Goal: Task Accomplishment & Management: Manage account settings

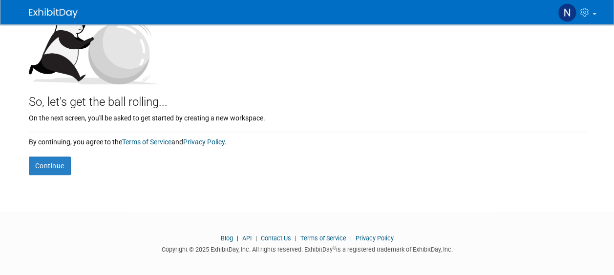
scroll to position [127, 0]
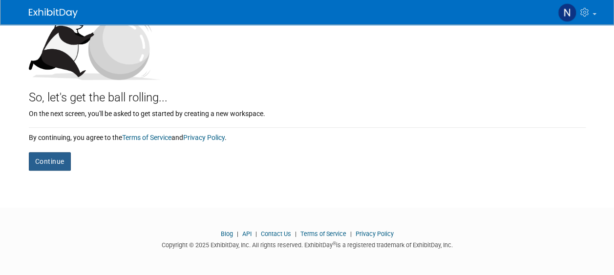
click at [53, 165] on button "Continue" at bounding box center [50, 161] width 42 height 19
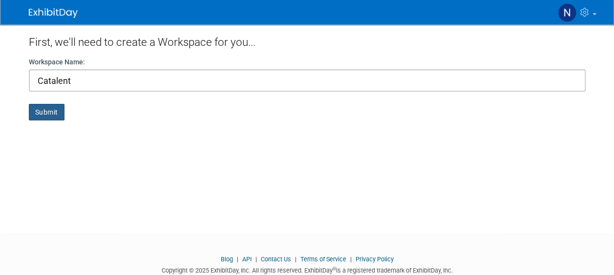
type input "Catalent"
click at [49, 112] on button "Submit" at bounding box center [47, 112] width 36 height 17
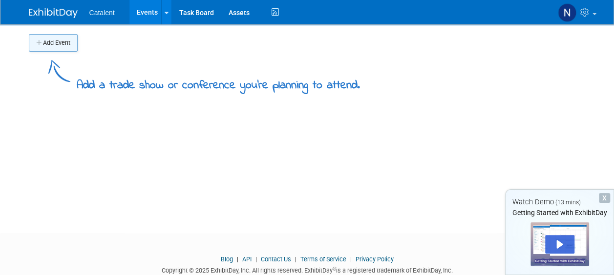
click at [58, 41] on button "Add Event" at bounding box center [53, 43] width 49 height 18
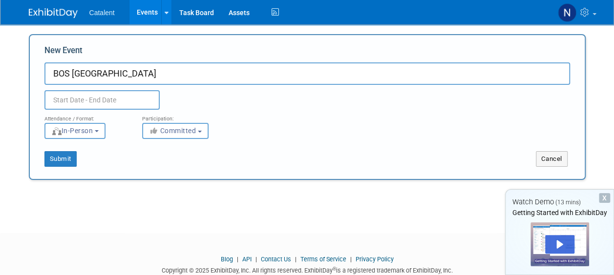
type input "BOS [GEOGRAPHIC_DATA]"
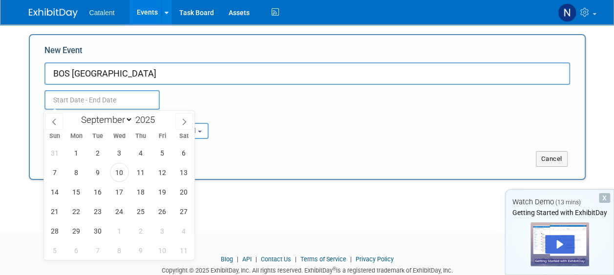
click at [145, 100] on input "text" at bounding box center [101, 100] width 115 height 20
click at [187, 124] on icon at bounding box center [184, 122] width 7 height 7
click at [187, 123] on icon at bounding box center [184, 122] width 7 height 7
select select "10"
click at [99, 230] on span "25" at bounding box center [97, 231] width 19 height 19
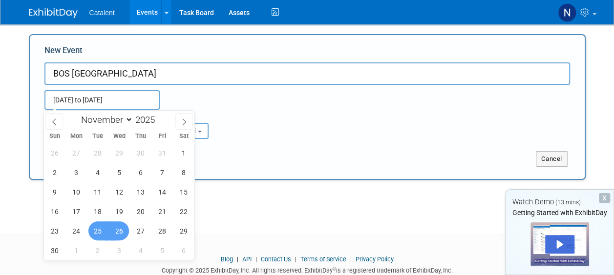
click at [122, 235] on span "26" at bounding box center [119, 231] width 19 height 19
type input "Nov 25, 2025 to Nov 26, 2025"
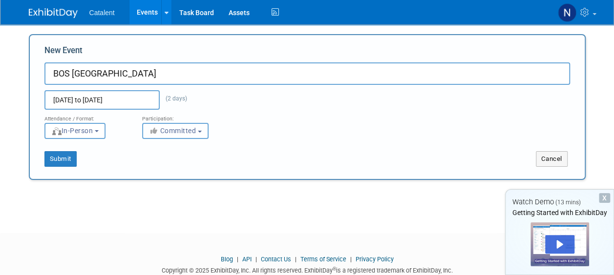
click at [166, 124] on button "Committed" at bounding box center [175, 131] width 66 height 16
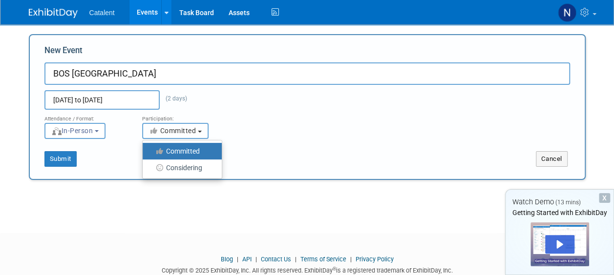
click at [166, 124] on button "Committed" at bounding box center [175, 131] width 66 height 16
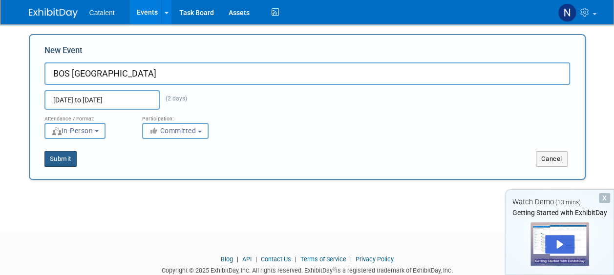
drag, startPoint x: 62, startPoint y: 156, endPoint x: 69, endPoint y: 153, distance: 8.1
click at [62, 157] on button "Submit" at bounding box center [60, 159] width 32 height 16
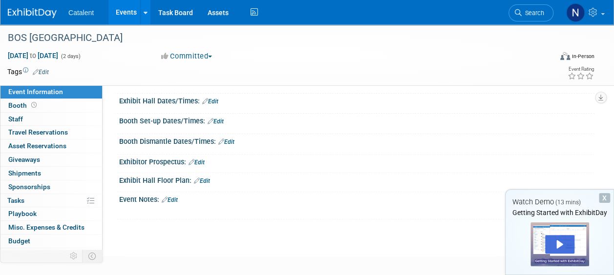
scroll to position [98, 0]
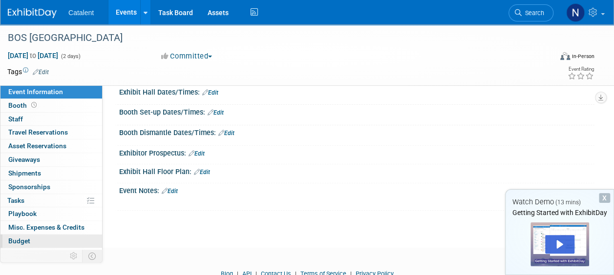
click at [21, 242] on span "Budget" at bounding box center [19, 241] width 22 height 8
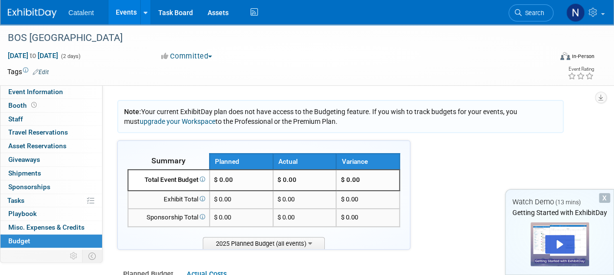
drag, startPoint x: 206, startPoint y: 203, endPoint x: 210, endPoint y: 199, distance: 5.9
click at [205, 203] on span at bounding box center [201, 199] width 7 height 7
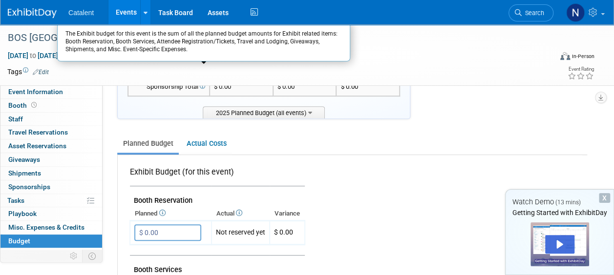
scroll to position [147, 0]
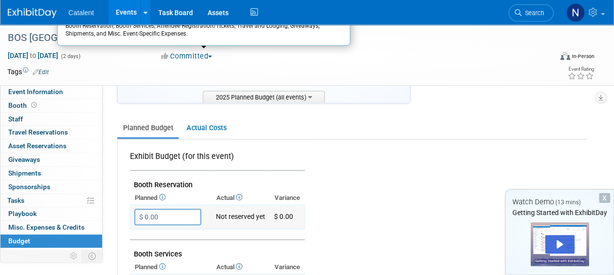
click at [192, 213] on input "$ 0.00" at bounding box center [167, 217] width 67 height 17
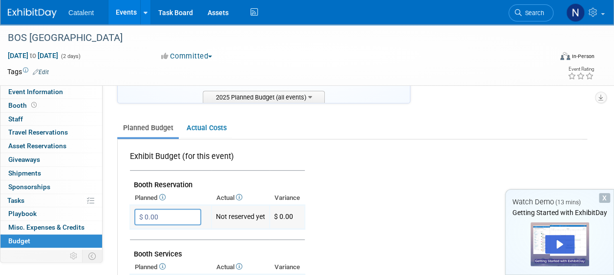
click at [191, 214] on input "$ 0.00" at bounding box center [167, 217] width 67 height 17
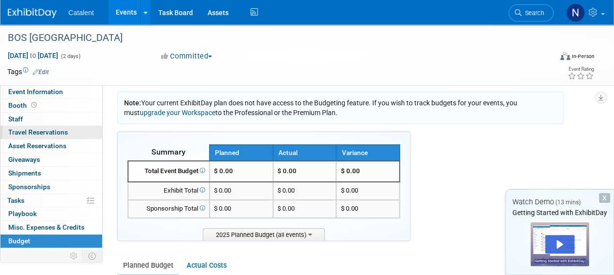
scroll to position [0, 0]
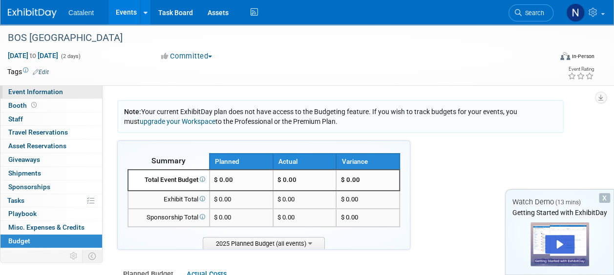
click at [54, 93] on span "Event Information" at bounding box center [35, 92] width 55 height 8
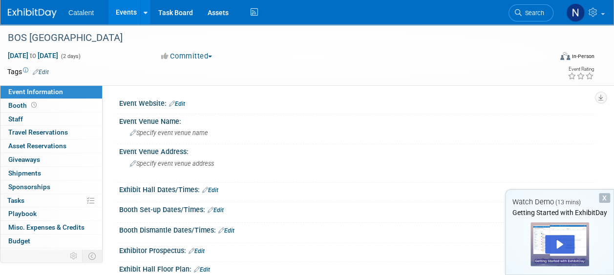
click at [182, 104] on link "Edit" at bounding box center [177, 104] width 16 height 7
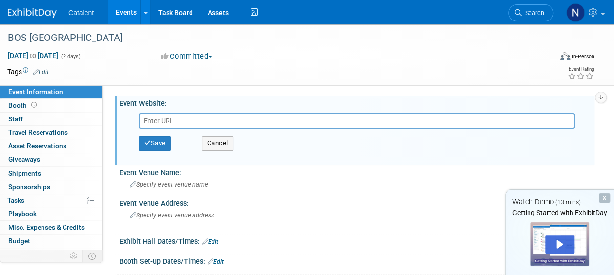
click at [189, 121] on input "text" at bounding box center [357, 121] width 436 height 16
paste input "https://www.bio2bevents.com/bosmanchester2025/"
type input "https://www.bio2bevents.com/bosmanchester2025/"
click at [164, 149] on button "Save" at bounding box center [155, 143] width 32 height 15
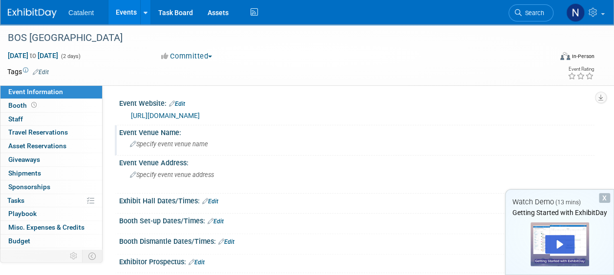
click at [146, 133] on div "Event Venue Name:" at bounding box center [356, 132] width 475 height 12
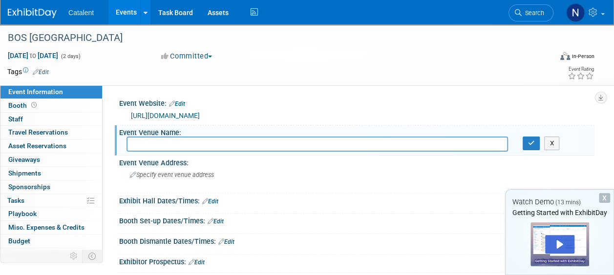
click at [141, 146] on input "text" at bounding box center [317, 144] width 381 height 15
type input "Manchester Central"
click at [530, 138] on button "button" at bounding box center [532, 144] width 18 height 14
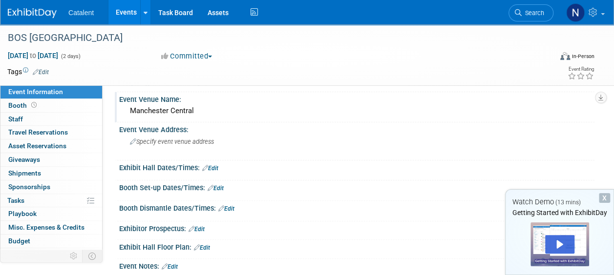
scroll to position [49, 0]
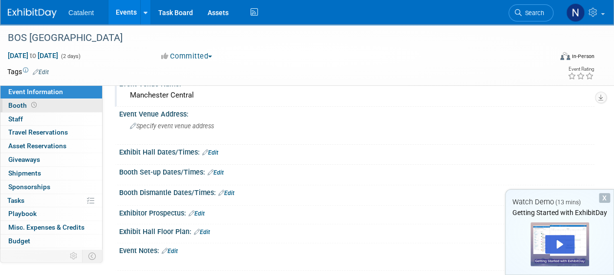
click at [28, 107] on span "Booth" at bounding box center [23, 106] width 30 height 8
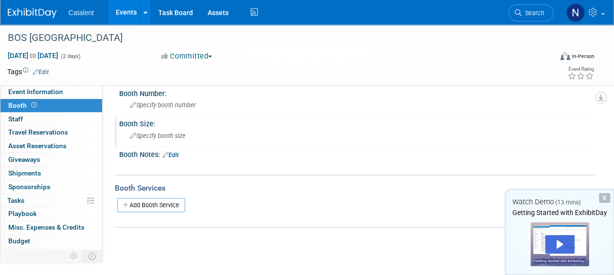
scroll to position [0, 0]
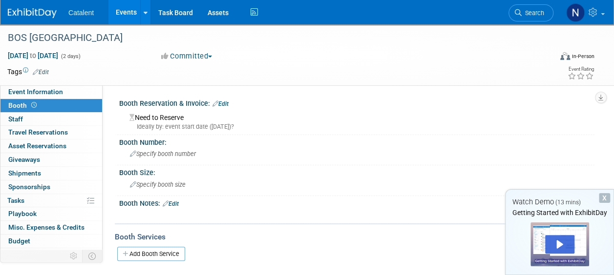
click at [221, 103] on link "Edit" at bounding box center [220, 104] width 16 height 7
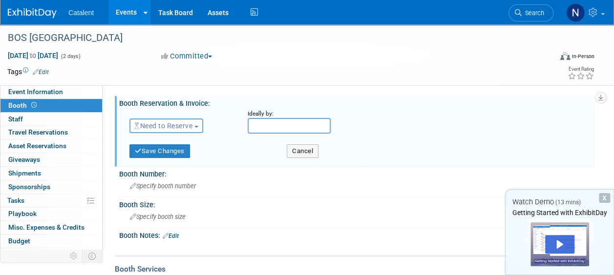
click at [178, 124] on span "Need to Reserve" at bounding box center [163, 126] width 58 height 8
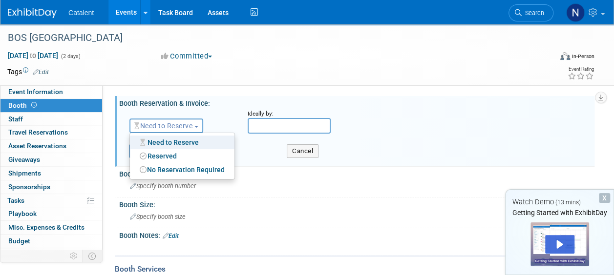
click at [220, 106] on div "Booth Reservation & Invoice: Edit" at bounding box center [356, 102] width 475 height 12
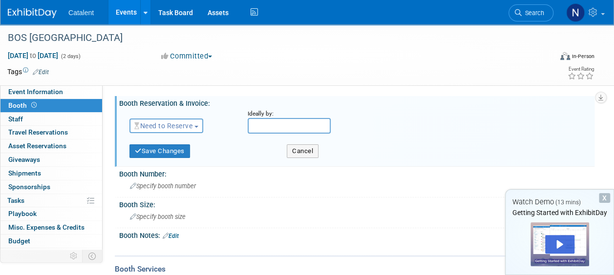
click at [161, 121] on button "Need to Reserve" at bounding box center [166, 126] width 74 height 15
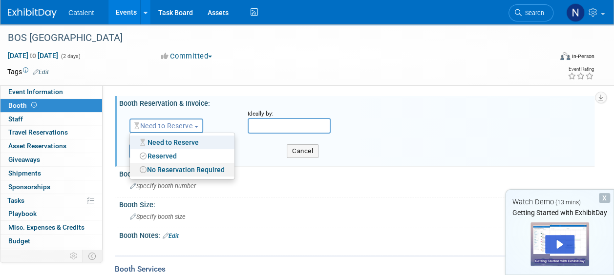
click at [184, 171] on link "No Reservation Required" at bounding box center [182, 170] width 105 height 14
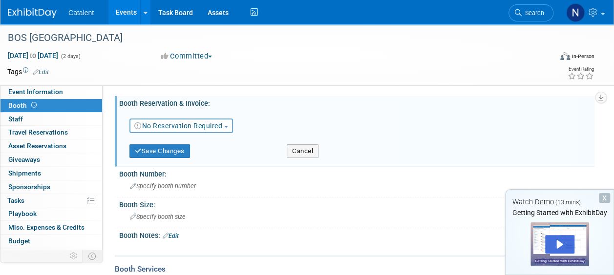
click at [173, 125] on link "No Reservation Required" at bounding box center [178, 126] width 88 height 8
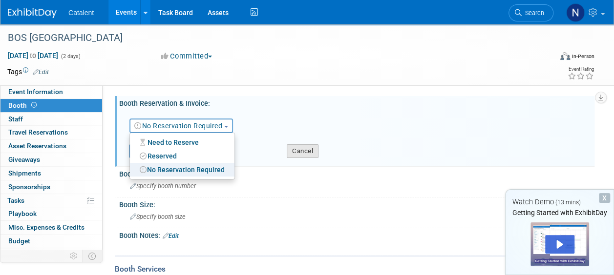
drag, startPoint x: 298, startPoint y: 158, endPoint x: 294, endPoint y: 153, distance: 6.9
click at [298, 158] on div "Save Changes Cancel" at bounding box center [358, 150] width 458 height 25
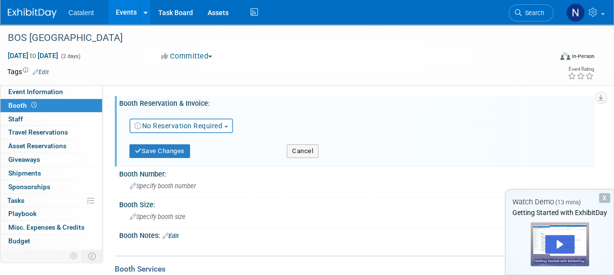
click at [196, 118] on div "No Reservation Required Need to Reserve Reserved No Reservation Required" at bounding box center [181, 124] width 118 height 28
click at [165, 152] on button "Save Changes" at bounding box center [159, 152] width 61 height 14
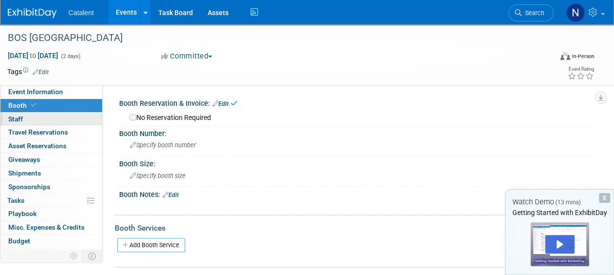
click at [18, 118] on span "Staff 0" at bounding box center [15, 119] width 15 height 8
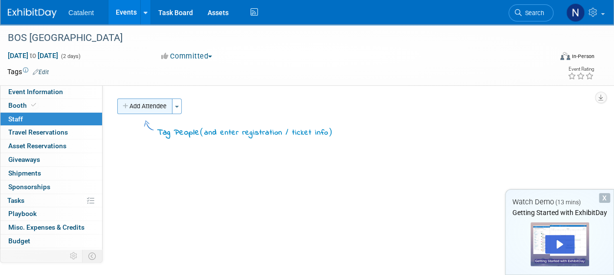
click at [147, 109] on button "Add Attendee" at bounding box center [144, 107] width 55 height 16
select select "02d4bfa8-3b27-41d6-9684-f5788393f352"
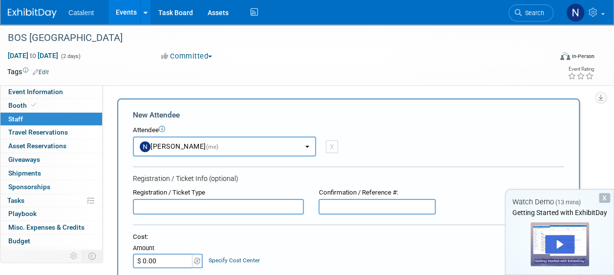
click at [238, 145] on button "Nicole Bullock (me)" at bounding box center [224, 147] width 183 height 20
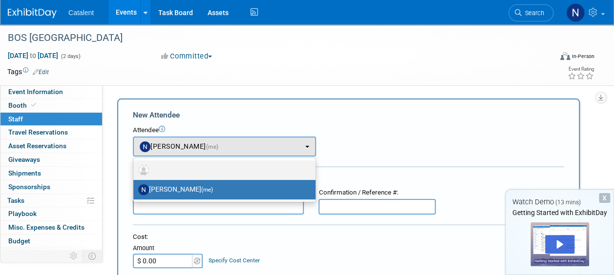
click at [226, 167] on label at bounding box center [222, 171] width 168 height 16
click at [135, 167] on input "radio" at bounding box center [131, 169] width 6 height 6
select select
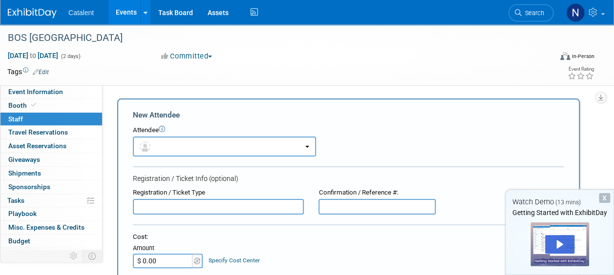
click at [164, 130] on icon at bounding box center [162, 129] width 6 height 6
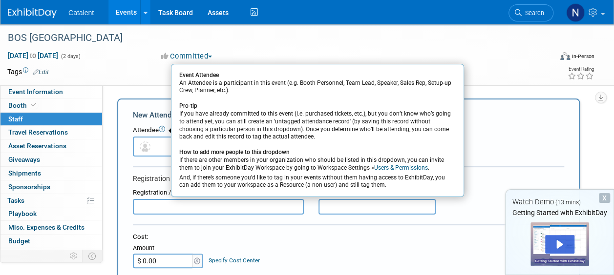
click at [164, 130] on icon at bounding box center [162, 129] width 6 height 6
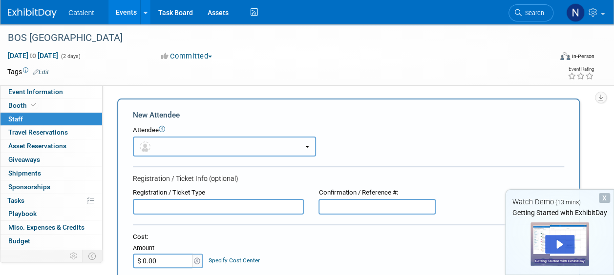
click at [198, 147] on button "button" at bounding box center [224, 147] width 183 height 20
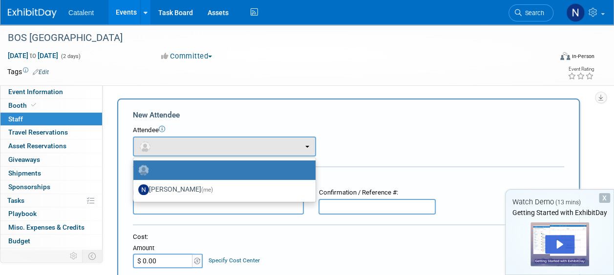
click at [183, 171] on label at bounding box center [222, 171] width 168 height 16
click at [135, 171] on input "radio" at bounding box center [131, 169] width 6 height 6
click at [183, 171] on label at bounding box center [222, 171] width 168 height 16
click at [135, 171] on input "radio" at bounding box center [131, 169] width 6 height 6
click at [182, 172] on label at bounding box center [222, 171] width 168 height 16
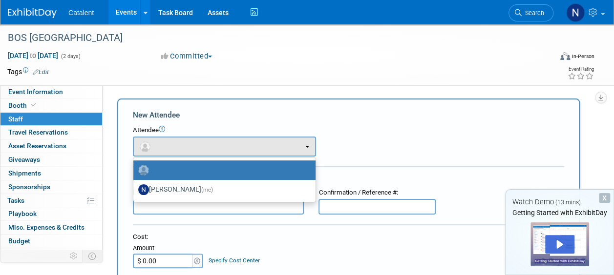
click at [135, 172] on input "radio" at bounding box center [131, 169] width 6 height 6
click at [182, 171] on label at bounding box center [222, 171] width 168 height 16
click at [135, 171] on input "radio" at bounding box center [131, 169] width 6 height 6
click at [162, 129] on icon at bounding box center [162, 129] width 6 height 6
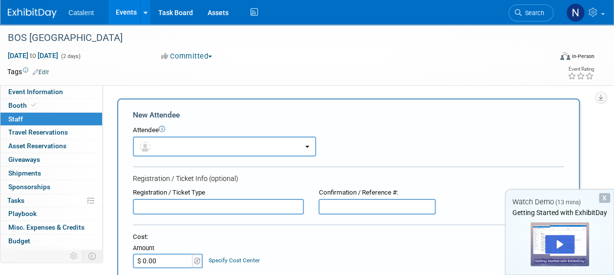
click at [166, 203] on input "text" at bounding box center [218, 207] width 171 height 16
click at [189, 203] on input "text" at bounding box center [218, 207] width 171 height 16
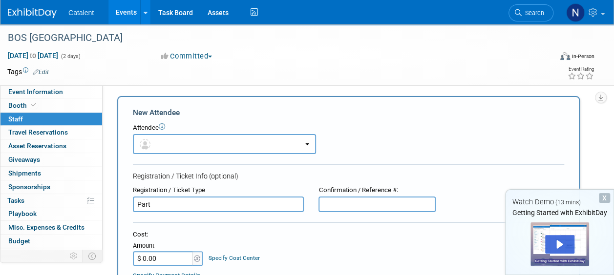
scroll to position [2, 0]
type input "Partnering"
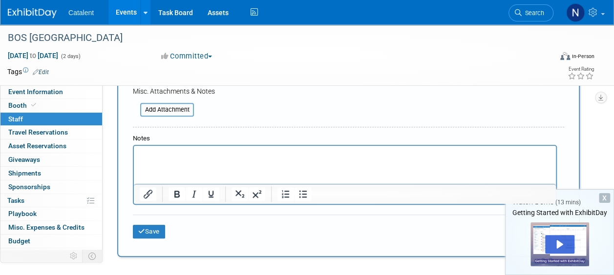
scroll to position [330, 0]
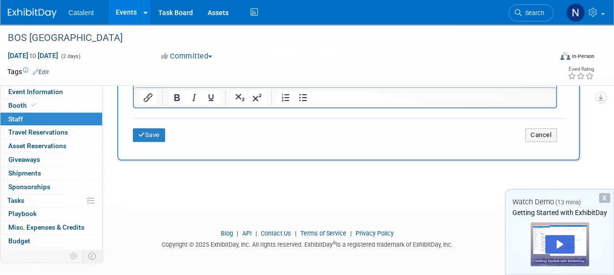
click at [605, 199] on div "X" at bounding box center [604, 198] width 11 height 10
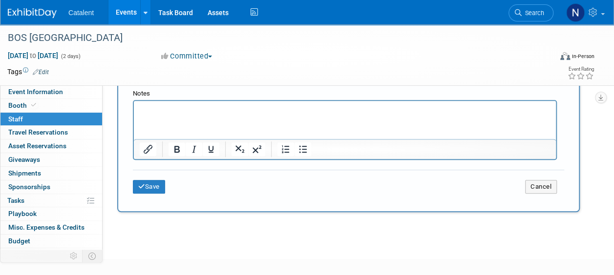
scroll to position [233, 0]
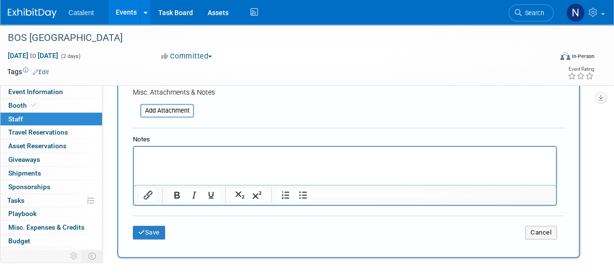
click at [258, 151] on p "Rich Text Area. Press ALT-0 for help." at bounding box center [345, 156] width 411 height 10
click at [147, 234] on button "Save" at bounding box center [149, 233] width 32 height 14
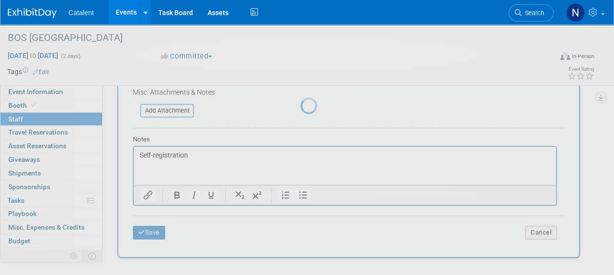
scroll to position [117, 0]
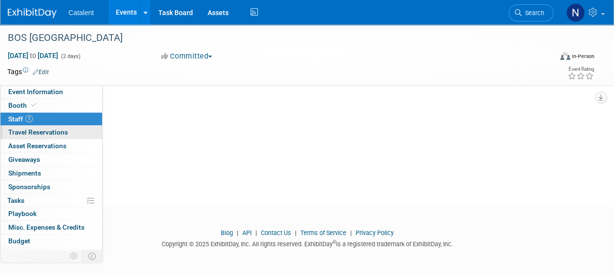
click at [34, 133] on span "Travel Reservations 0" at bounding box center [38, 132] width 60 height 8
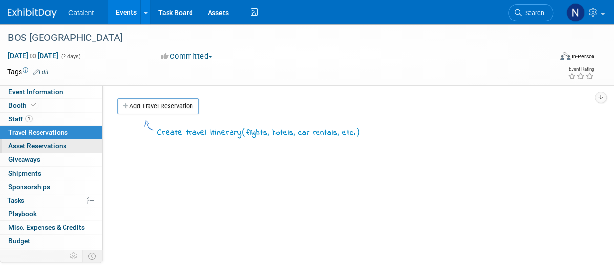
click at [35, 146] on span "Asset Reservations 0" at bounding box center [37, 146] width 58 height 8
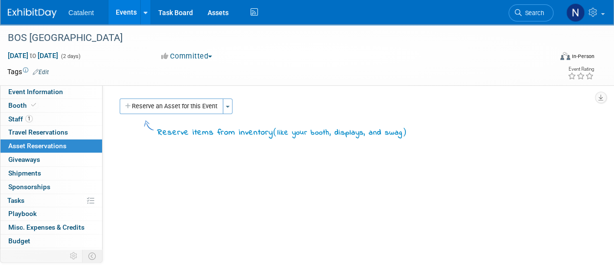
click at [170, 109] on button "Reserve an Asset for this Event" at bounding box center [172, 107] width 104 height 16
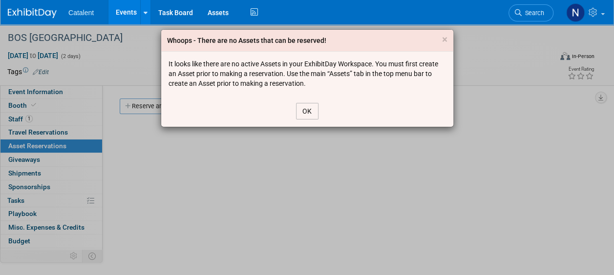
drag, startPoint x: 310, startPoint y: 117, endPoint x: 291, endPoint y: 103, distance: 23.5
click at [310, 117] on button "OK" at bounding box center [307, 111] width 22 height 17
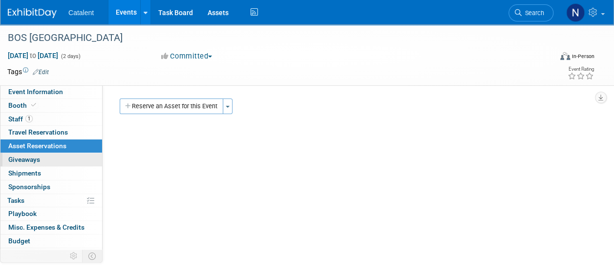
click at [36, 159] on span "Giveaways 0" at bounding box center [24, 160] width 32 height 8
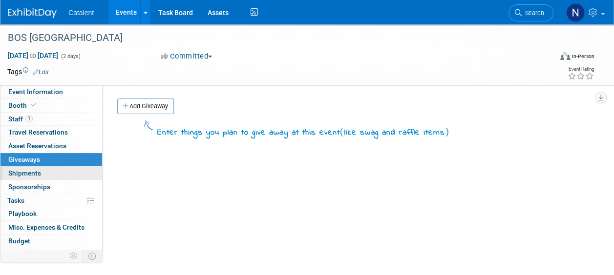
click at [34, 171] on span "Shipments 0" at bounding box center [24, 173] width 33 height 8
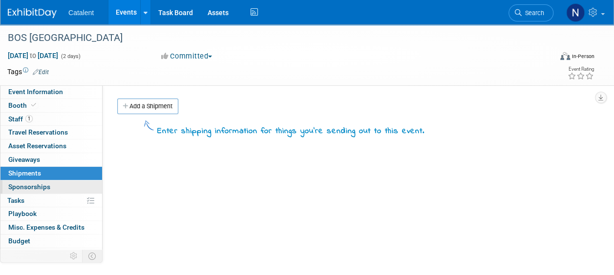
click at [34, 188] on span "Sponsorships 0" at bounding box center [29, 187] width 42 height 8
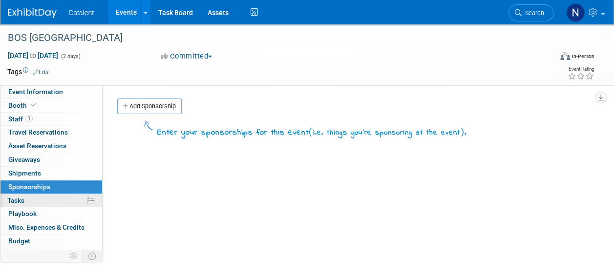
click at [30, 202] on link "0% Tasks 0%" at bounding box center [51, 200] width 102 height 13
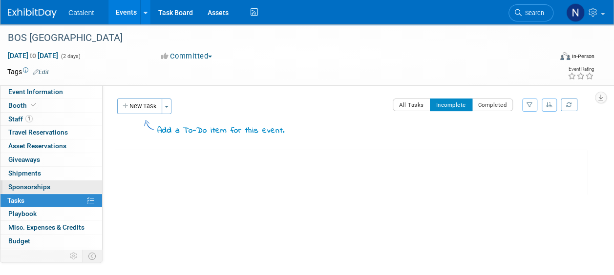
click at [30, 186] on span "Sponsorships 0" at bounding box center [29, 187] width 42 height 8
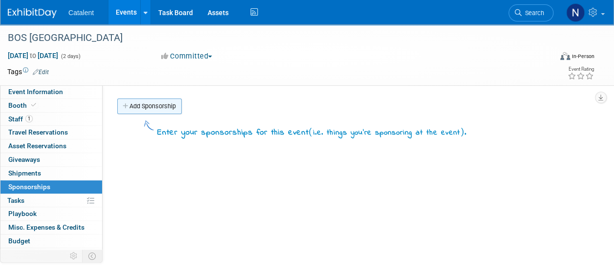
click at [154, 111] on link "Add Sponsorship" at bounding box center [149, 107] width 64 height 16
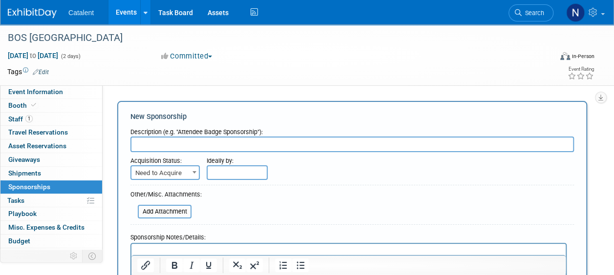
click at [31, 226] on span "Misc. Expenses & Credits 0" at bounding box center [46, 228] width 76 height 8
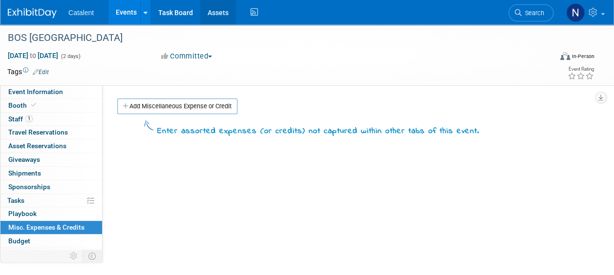
click at [214, 20] on link "Assets" at bounding box center [218, 12] width 36 height 24
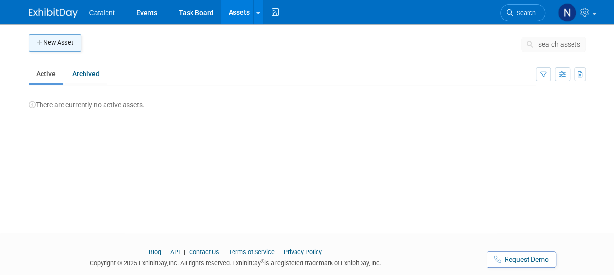
click at [62, 48] on button "New Asset" at bounding box center [55, 43] width 52 height 18
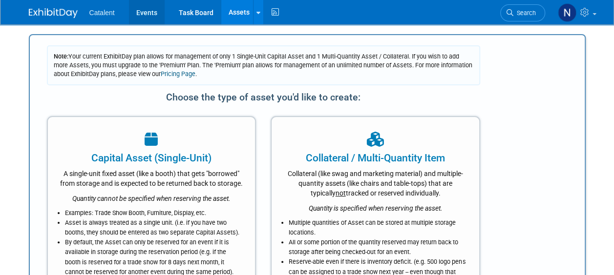
click at [144, 16] on link "Events" at bounding box center [147, 12] width 36 height 24
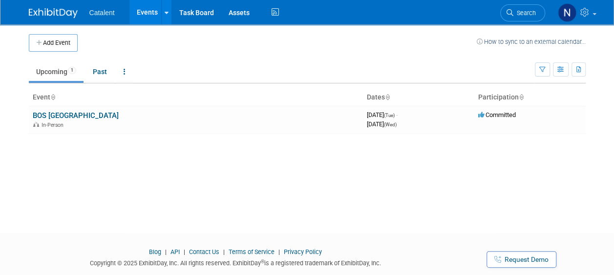
click at [96, 14] on span "Catalent" at bounding box center [101, 13] width 25 height 8
click at [574, 7] on img at bounding box center [567, 12] width 19 height 19
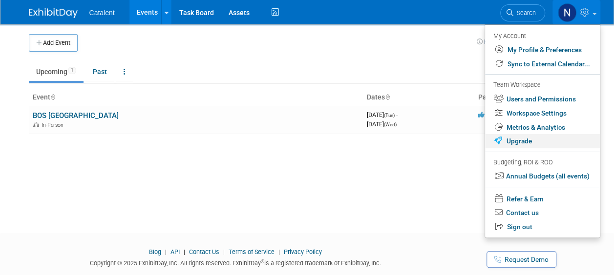
click at [523, 140] on link "Upgrade" at bounding box center [542, 141] width 115 height 14
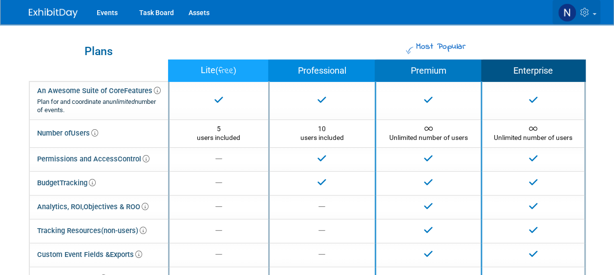
click at [570, 13] on img at bounding box center [567, 12] width 19 height 19
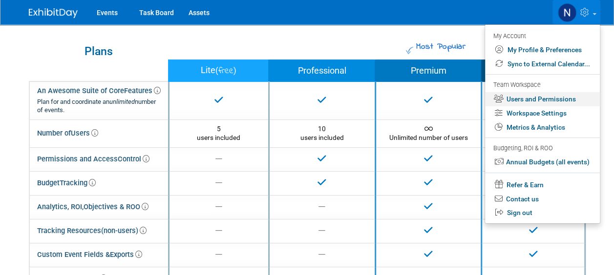
click at [535, 101] on link "Users and Permissions" at bounding box center [542, 99] width 115 height 14
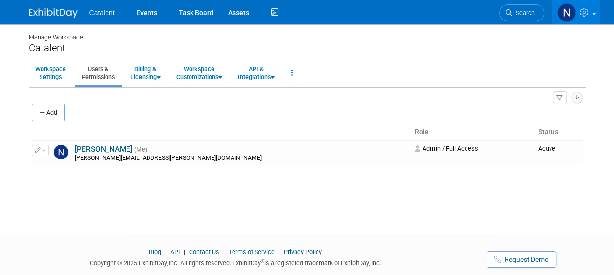
click at [42, 112] on icon "button" at bounding box center [43, 113] width 7 height 6
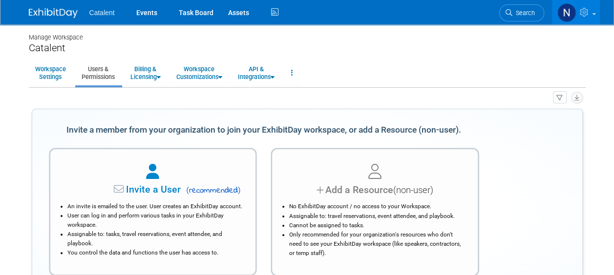
click at [103, 16] on span "Catalent" at bounding box center [101, 13] width 25 height 8
click at [145, 10] on link "Events" at bounding box center [147, 12] width 36 height 24
